Goal: Task Accomplishment & Management: Manage account settings

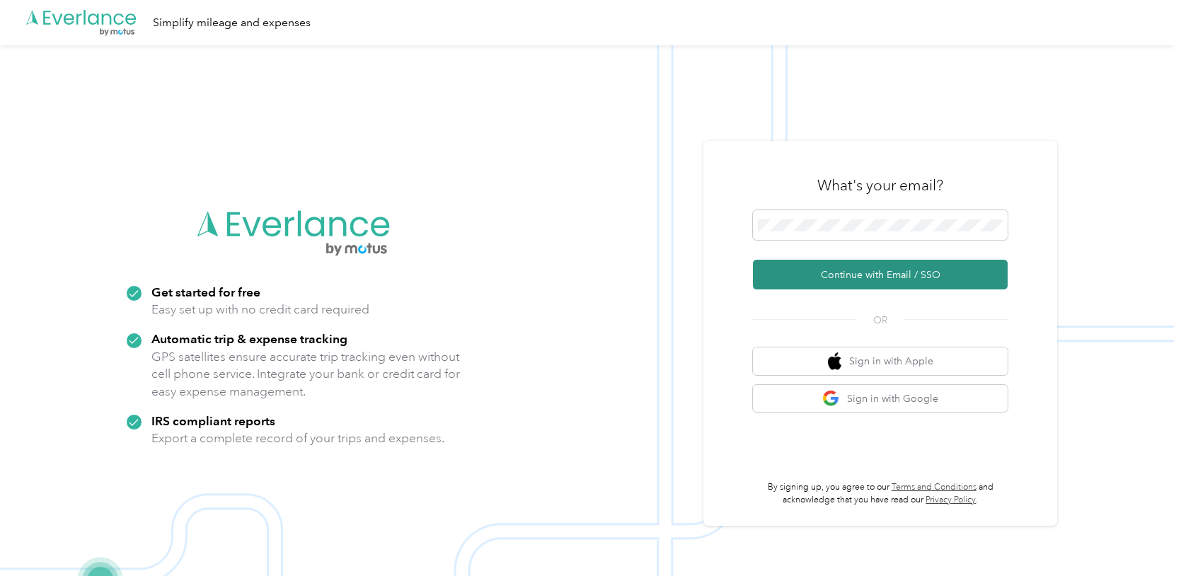
click at [858, 276] on button "Continue with Email / SSO" at bounding box center [880, 275] width 255 height 30
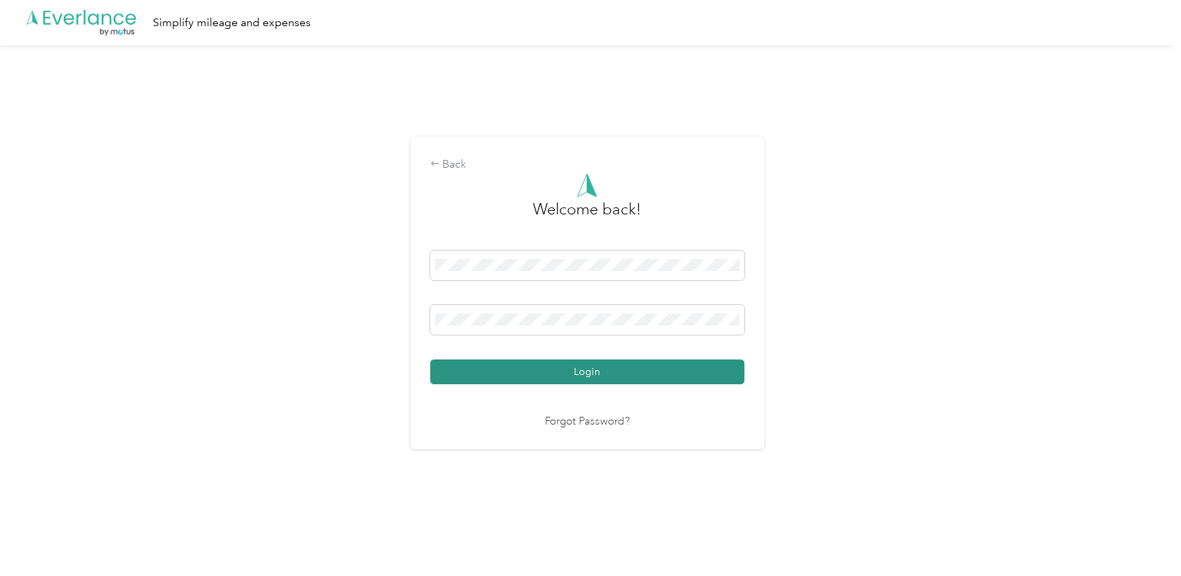
click at [573, 369] on button "Login" at bounding box center [587, 371] width 314 height 25
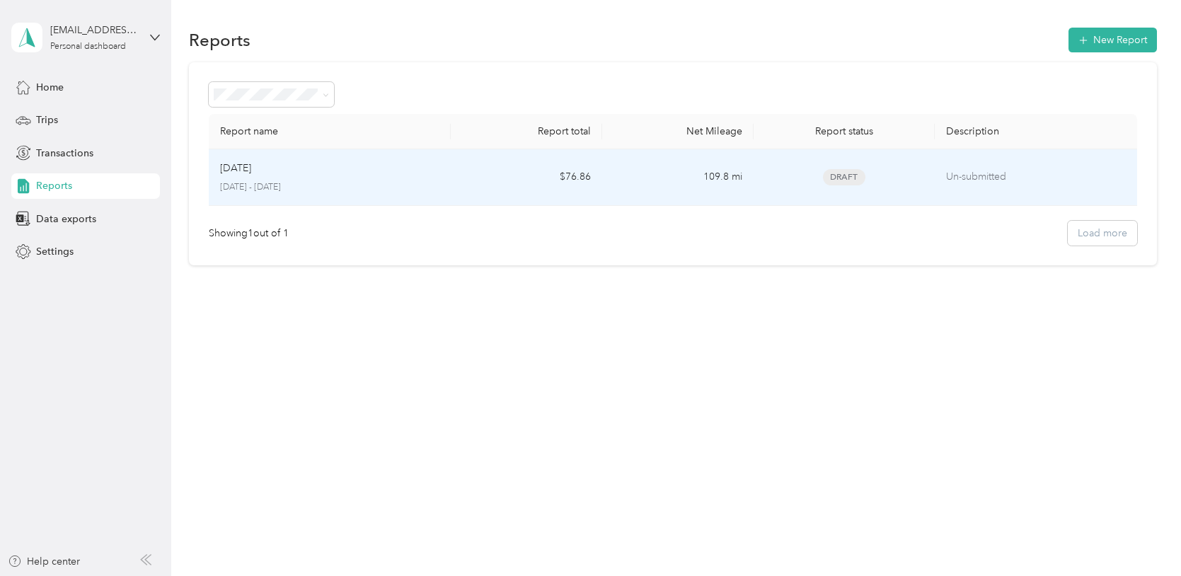
click at [542, 189] on td "$76.86" at bounding box center [526, 177] width 151 height 57
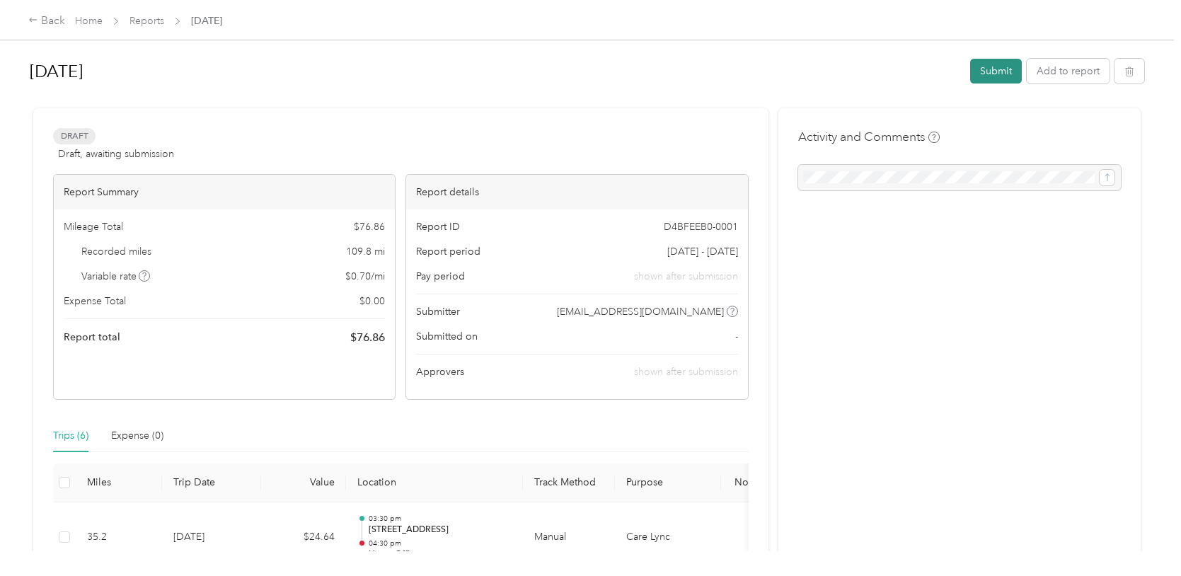
click at [993, 74] on button "Submit" at bounding box center [996, 71] width 52 height 25
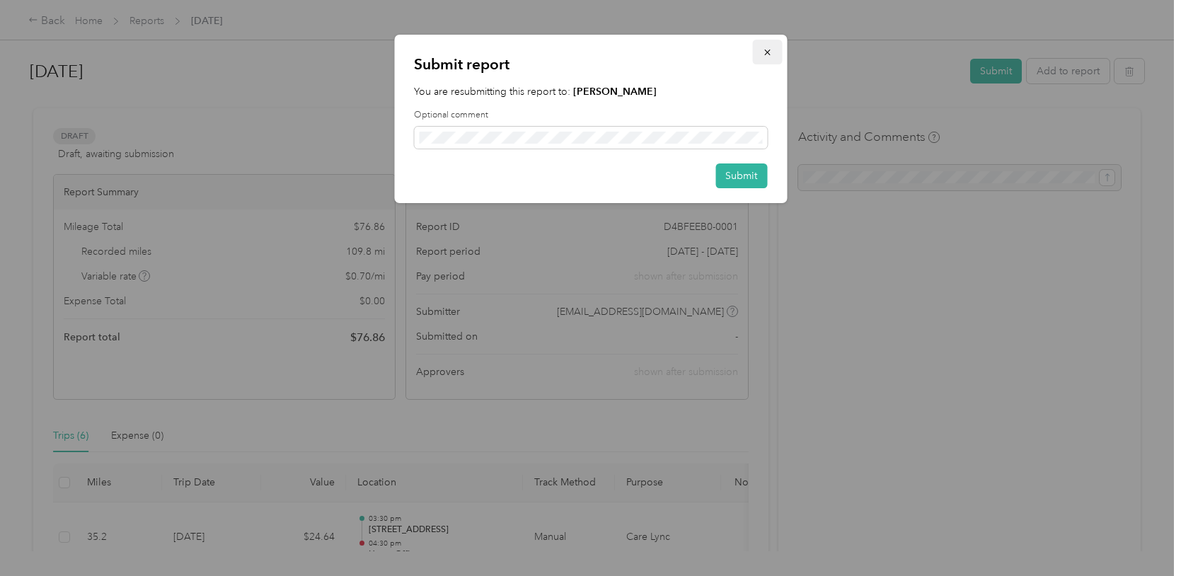
click at [778, 57] on button "button" at bounding box center [767, 52] width 30 height 25
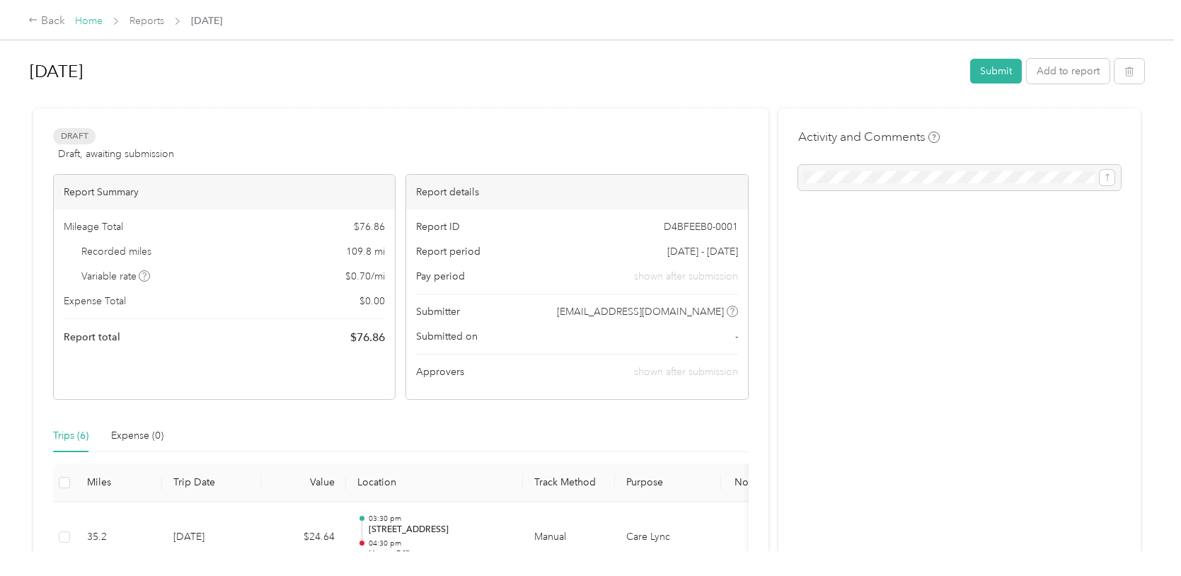
click at [91, 21] on link "Home" at bounding box center [89, 21] width 28 height 12
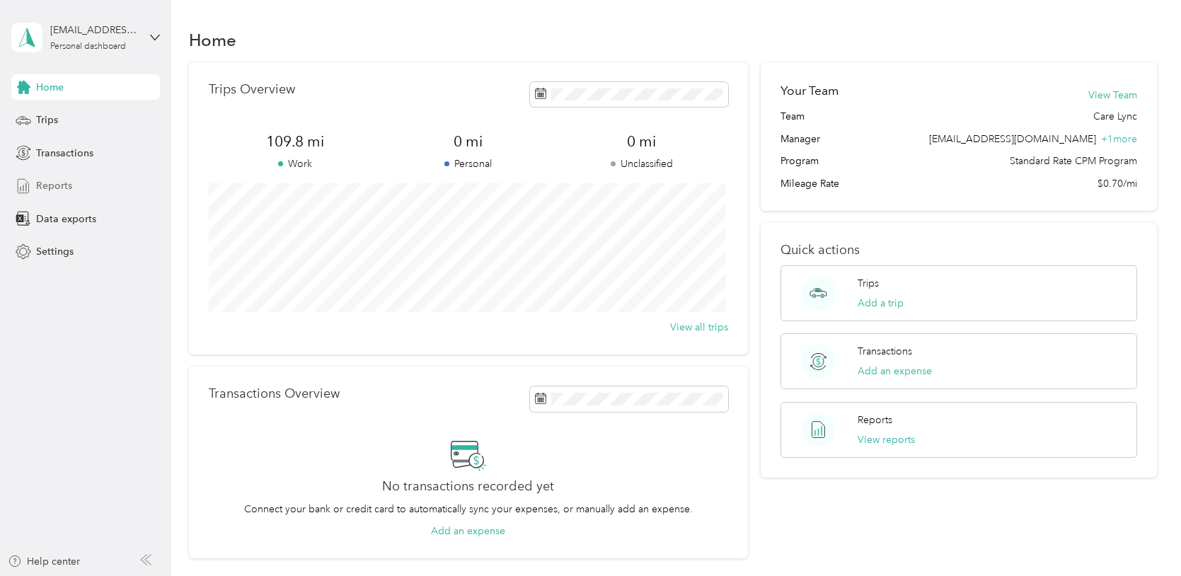
click at [66, 184] on span "Reports" at bounding box center [54, 185] width 36 height 15
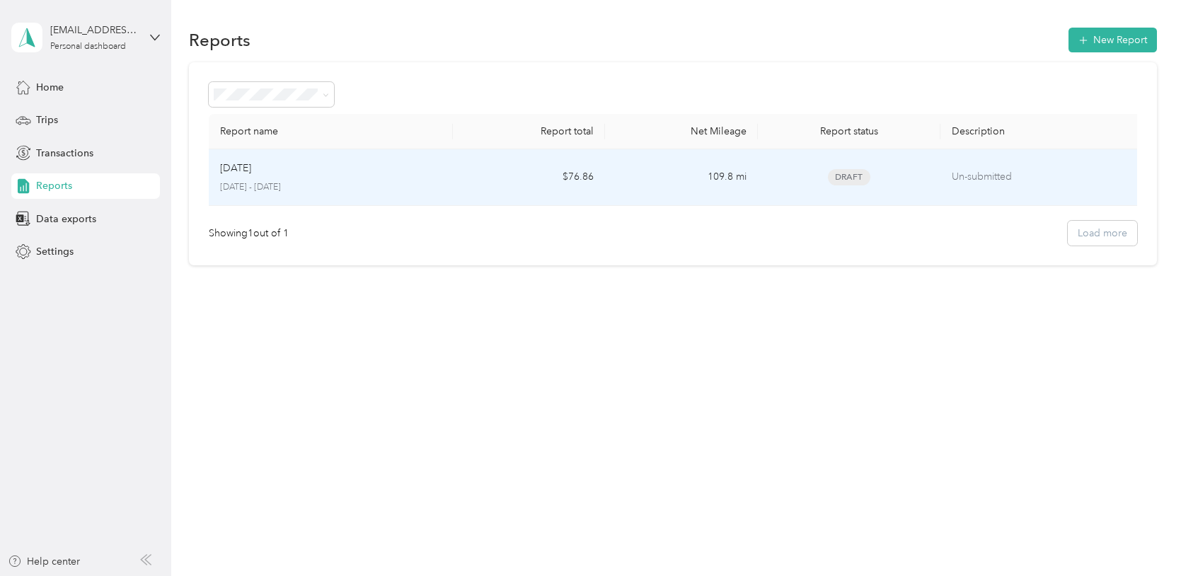
click at [950, 175] on td "Un-submitted" at bounding box center [1041, 177] width 203 height 57
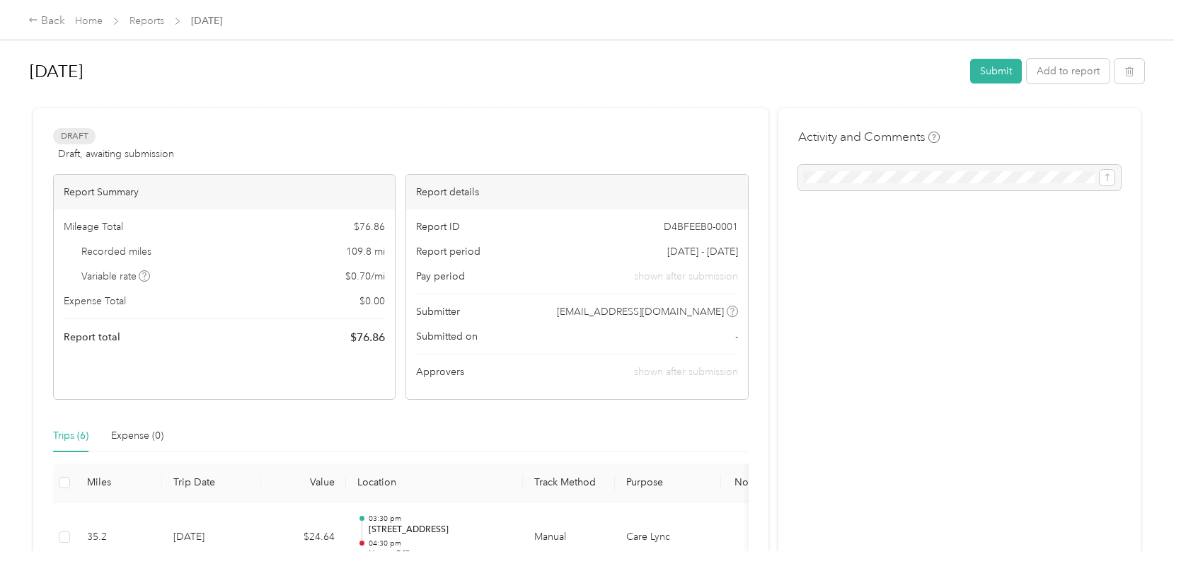
click at [262, 271] on div "Variable rate $ 0.70 / mi" at bounding box center [224, 276] width 321 height 15
click at [112, 227] on span "Mileage Total" at bounding box center [93, 226] width 59 height 15
click at [74, 138] on span "Draft" at bounding box center [74, 136] width 42 height 16
click at [82, 21] on link "Home" at bounding box center [89, 21] width 28 height 12
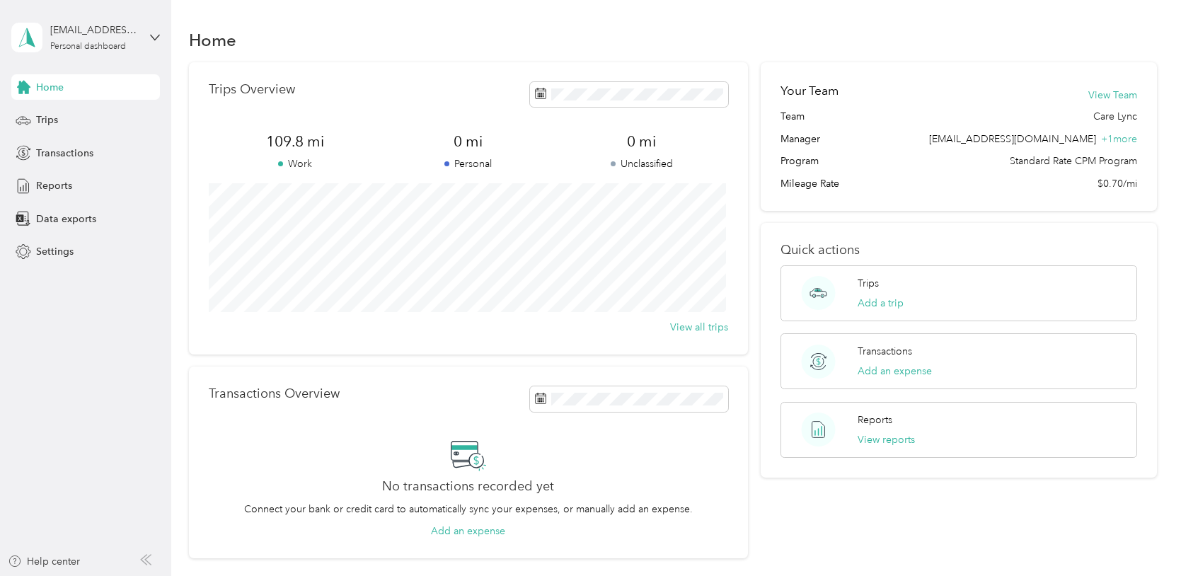
click at [1012, 236] on div "Quick actions Trips Add a trip Transactions Add an expense Reports View reports" at bounding box center [959, 350] width 396 height 255
click at [65, 118] on div "Trips" at bounding box center [85, 120] width 149 height 25
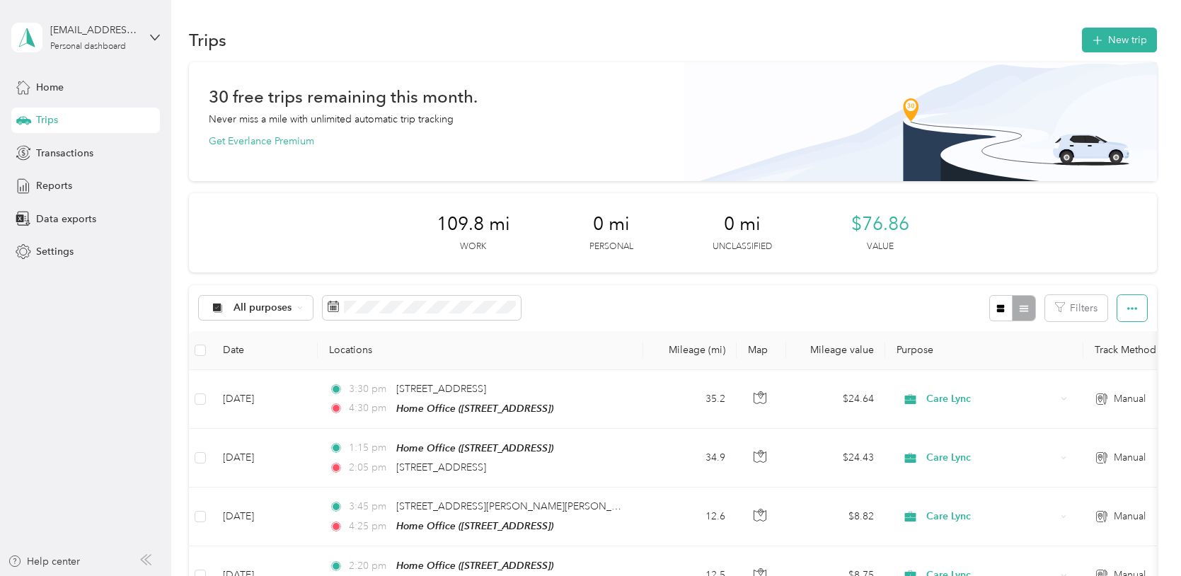
click at [1119, 304] on button "button" at bounding box center [1132, 308] width 30 height 26
click at [1119, 364] on span "Export" at bounding box center [1108, 360] width 30 height 12
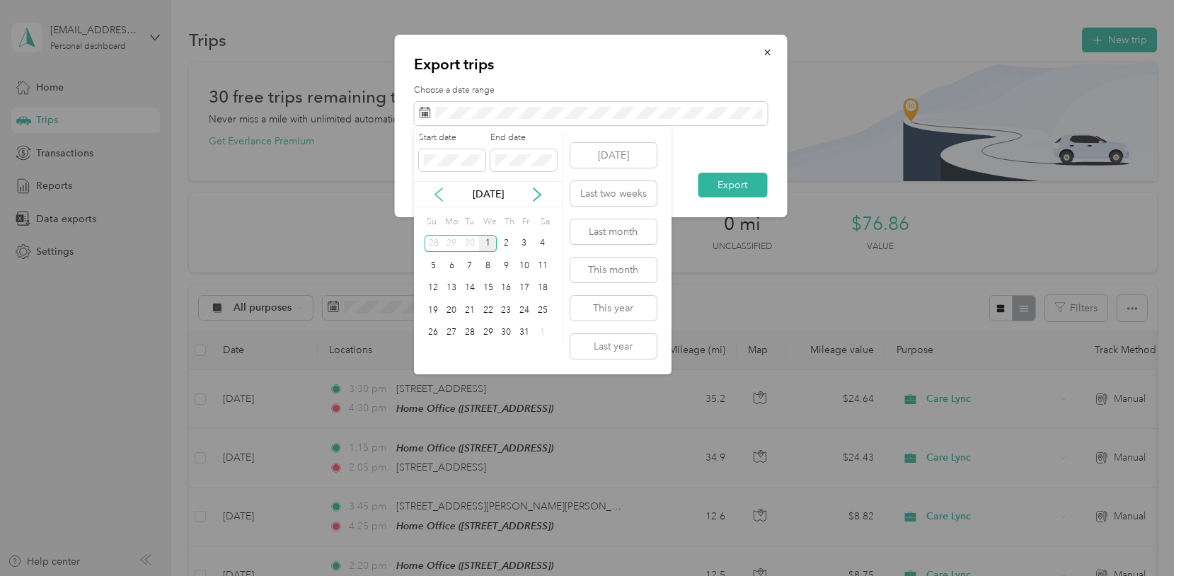
click at [436, 193] on icon at bounding box center [439, 194] width 14 height 14
click at [636, 231] on button "Last month" at bounding box center [613, 231] width 86 height 25
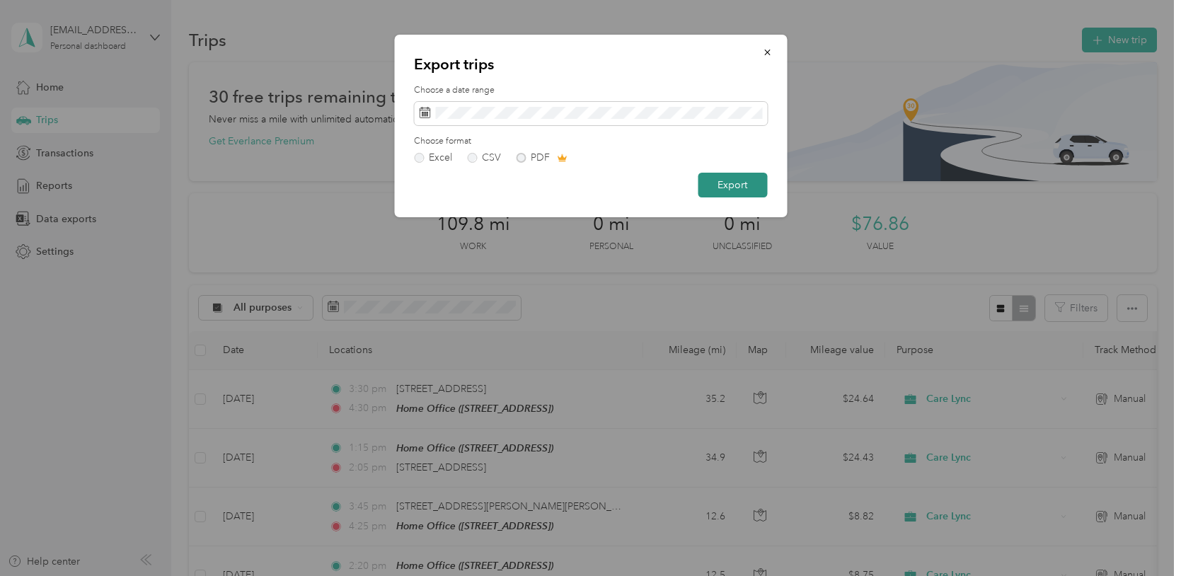
click at [715, 187] on button "Export" at bounding box center [732, 185] width 69 height 25
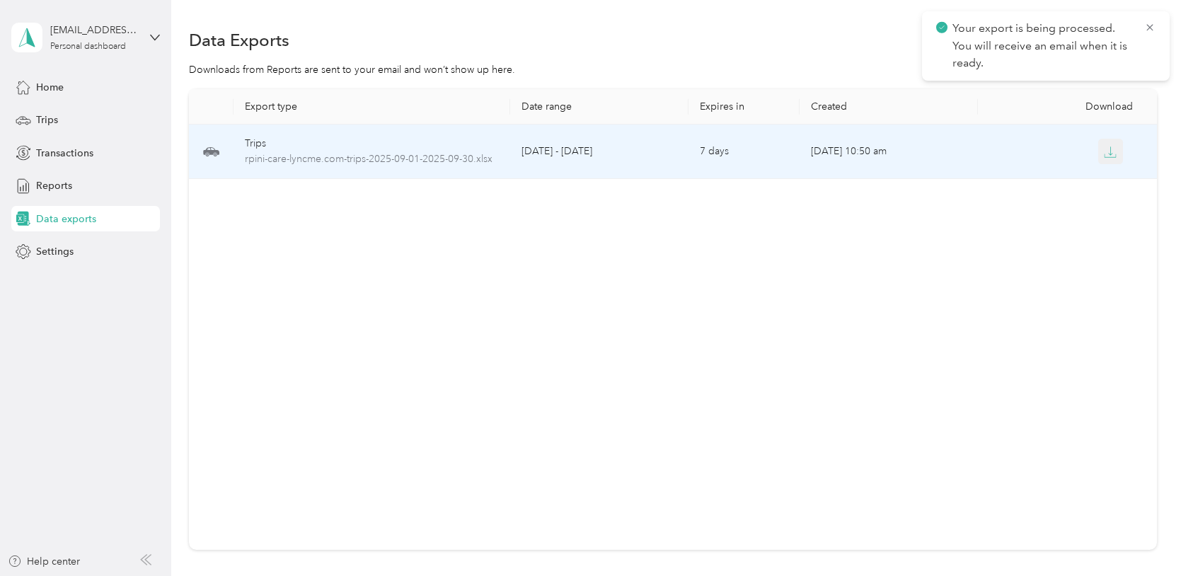
click at [1117, 152] on button "button" at bounding box center [1110, 151] width 25 height 25
click at [1104, 149] on icon "button" at bounding box center [1110, 152] width 13 height 13
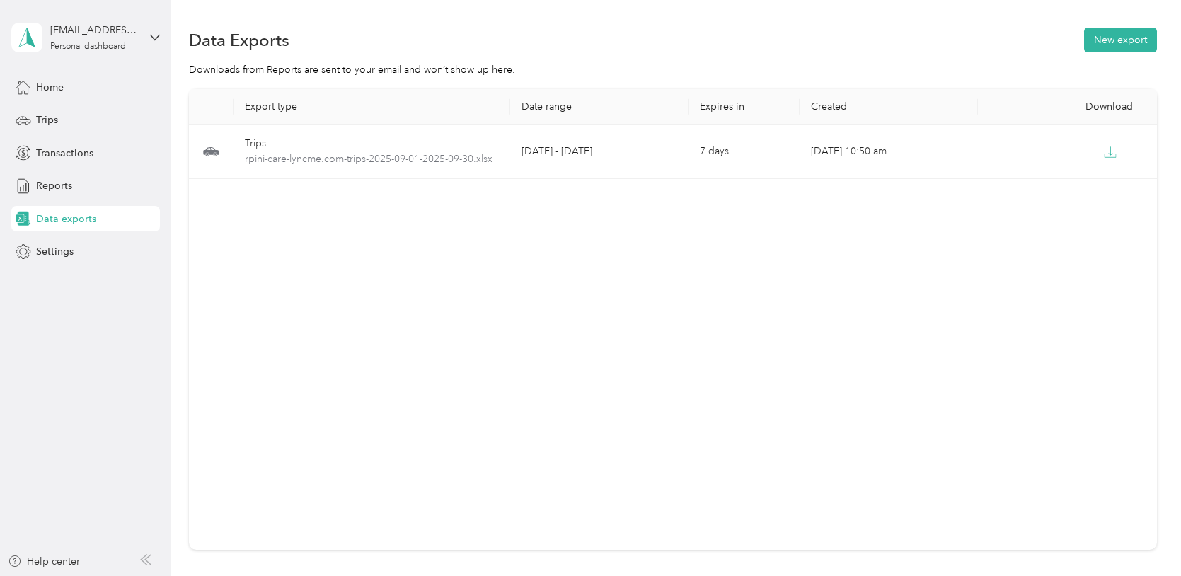
click at [18, 319] on aside "[EMAIL_ADDRESS][DOMAIN_NAME] Personal dashboard Home Trips Transactions Reports…" at bounding box center [85, 288] width 171 height 576
click at [40, 92] on span "Home" at bounding box center [50, 87] width 28 height 15
